Goal: Find specific page/section: Find specific page/section

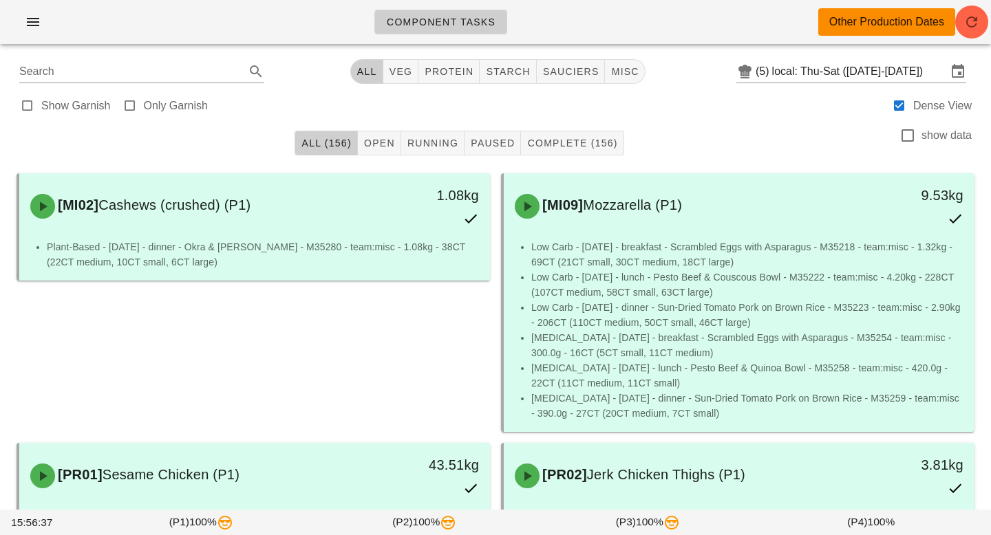
click at [911, 21] on div "Other Production Dates" at bounding box center [886, 22] width 115 height 17
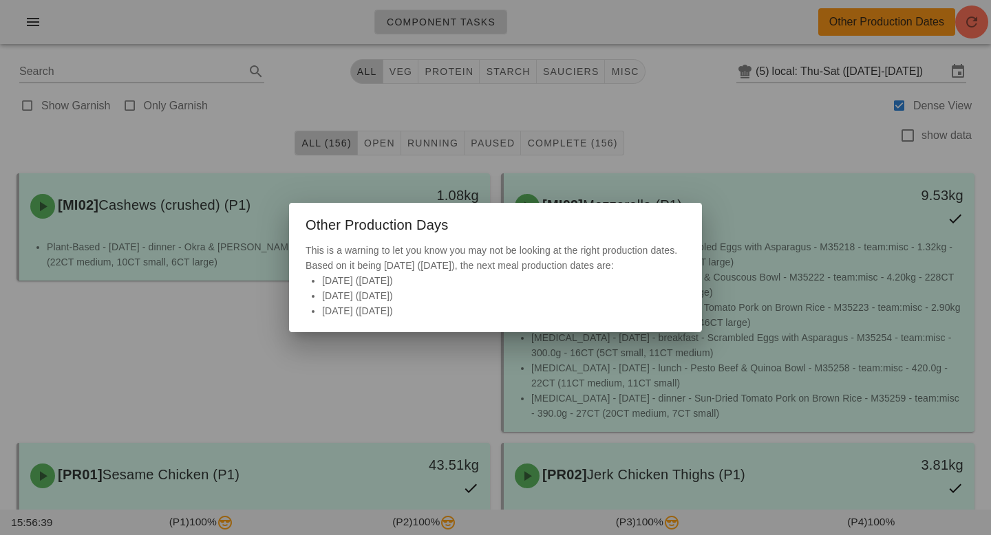
click at [862, 72] on div at bounding box center [495, 267] width 991 height 535
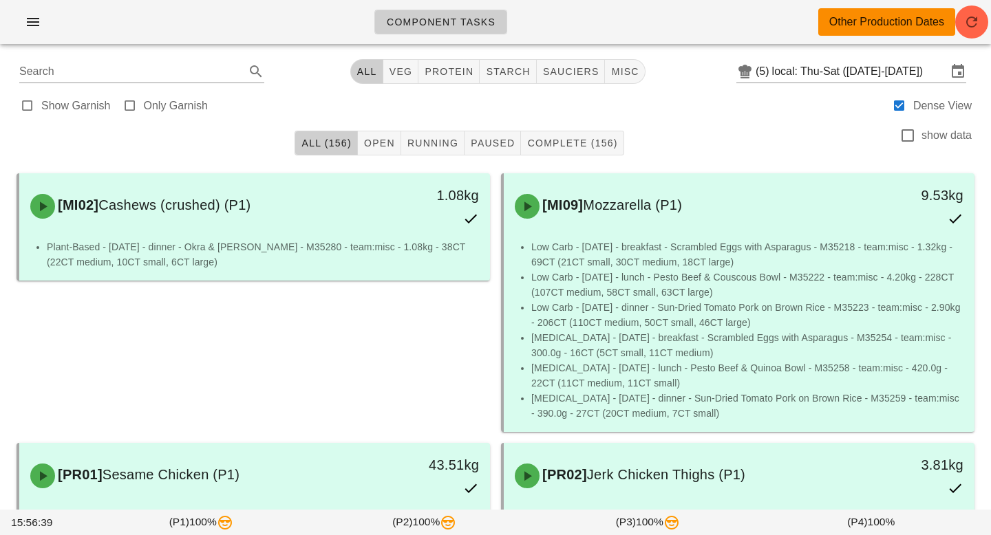
click at [862, 72] on input "local: Thu-Sat (Aug 28-Aug 30)" at bounding box center [859, 72] width 175 height 22
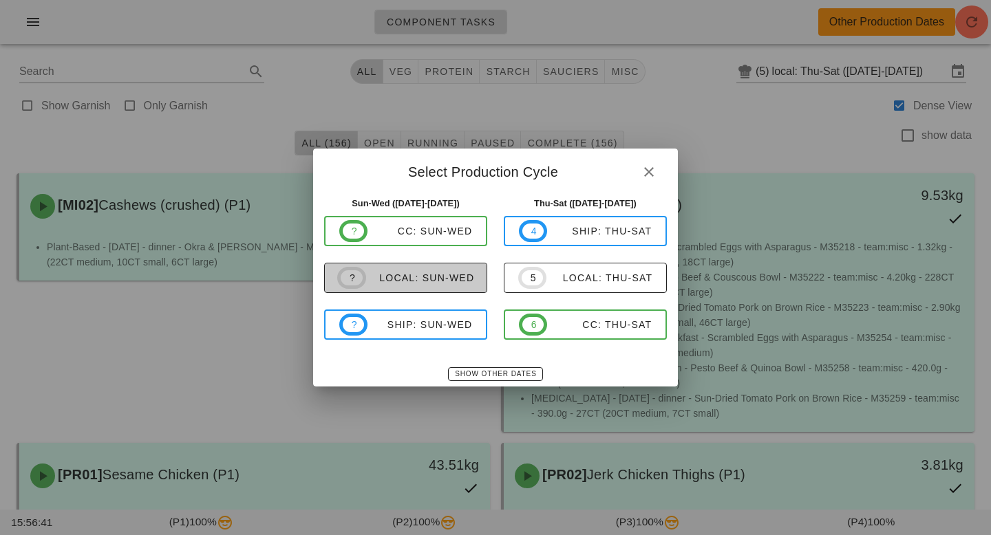
click at [410, 281] on div "local: Sun-Wed" at bounding box center [420, 278] width 109 height 11
type input "local: Sun-Wed ([DATE]-[DATE])"
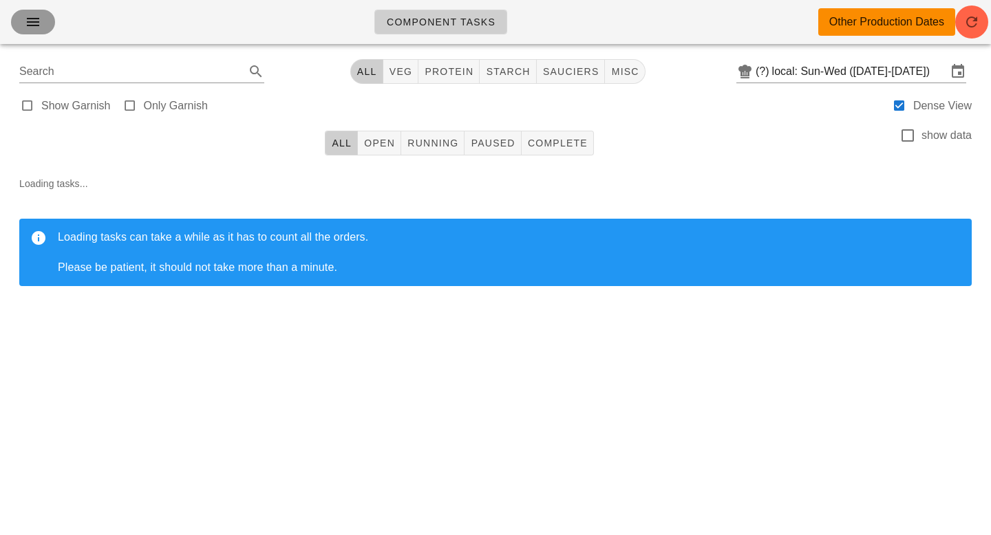
click at [36, 21] on icon "button" at bounding box center [33, 22] width 17 height 17
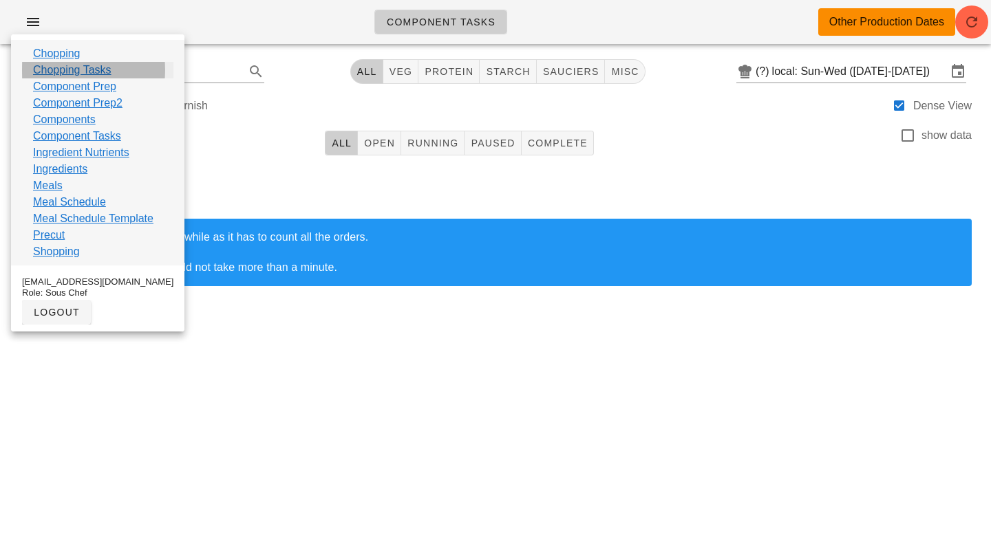
click at [72, 72] on link "Chopping Tasks" at bounding box center [72, 70] width 78 height 17
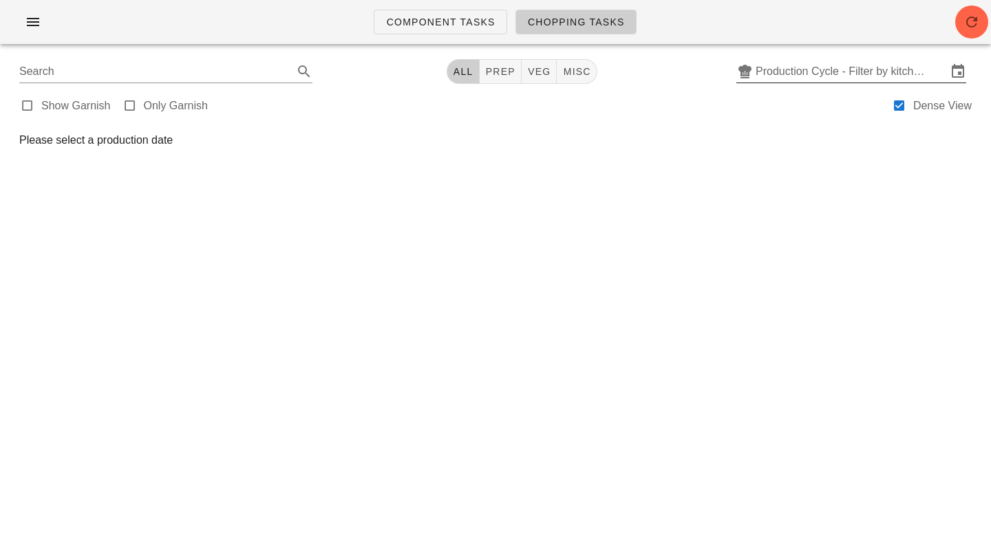
click at [830, 77] on input "Production Cycle - Filter by kitchen production schedules" at bounding box center [851, 72] width 191 height 22
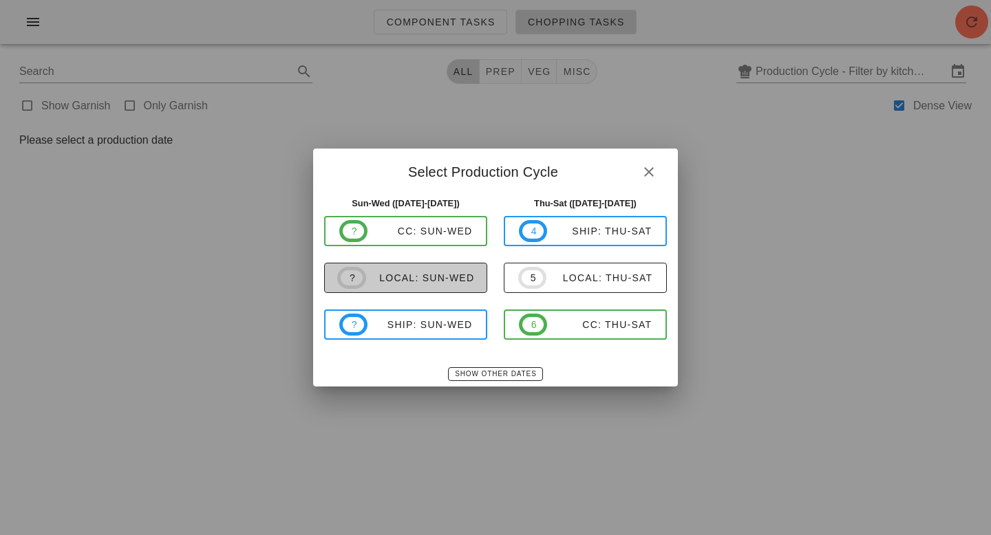
click at [463, 273] on div "local: Sun-Wed" at bounding box center [420, 278] width 109 height 11
type input "local: Sun-Wed ([DATE]-[DATE])"
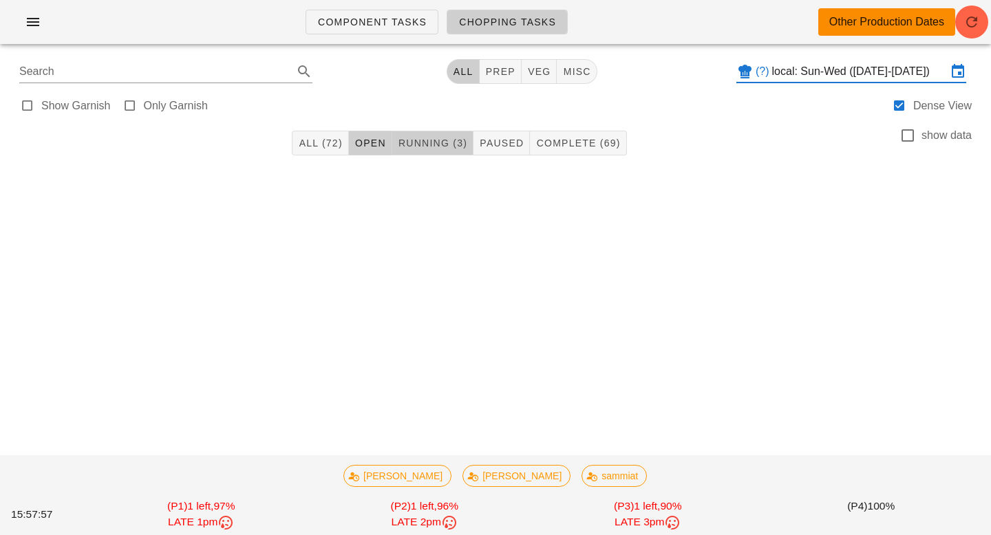
click at [440, 140] on span "Running (3)" at bounding box center [433, 143] width 70 height 11
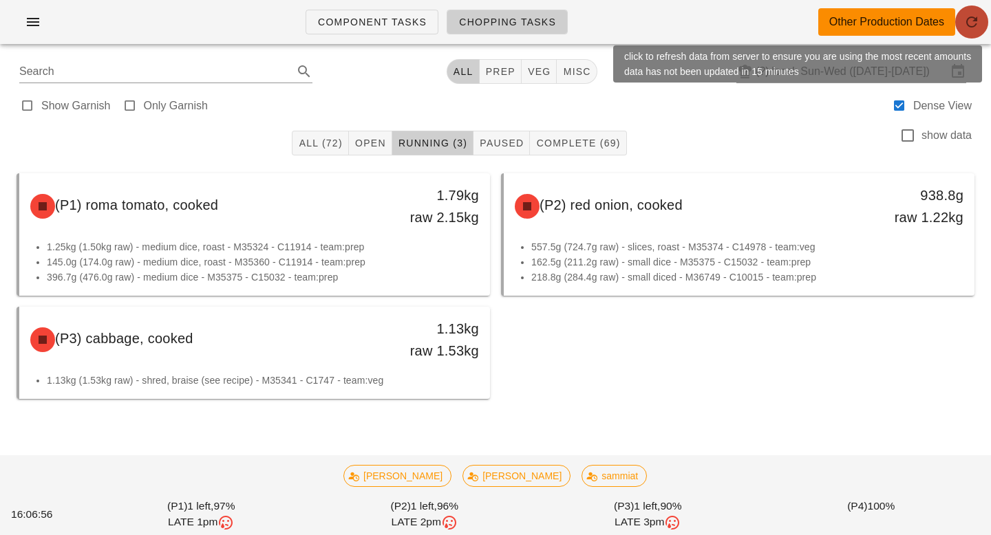
click at [977, 19] on icon "button" at bounding box center [972, 22] width 17 height 17
